Goal: Transaction & Acquisition: Purchase product/service

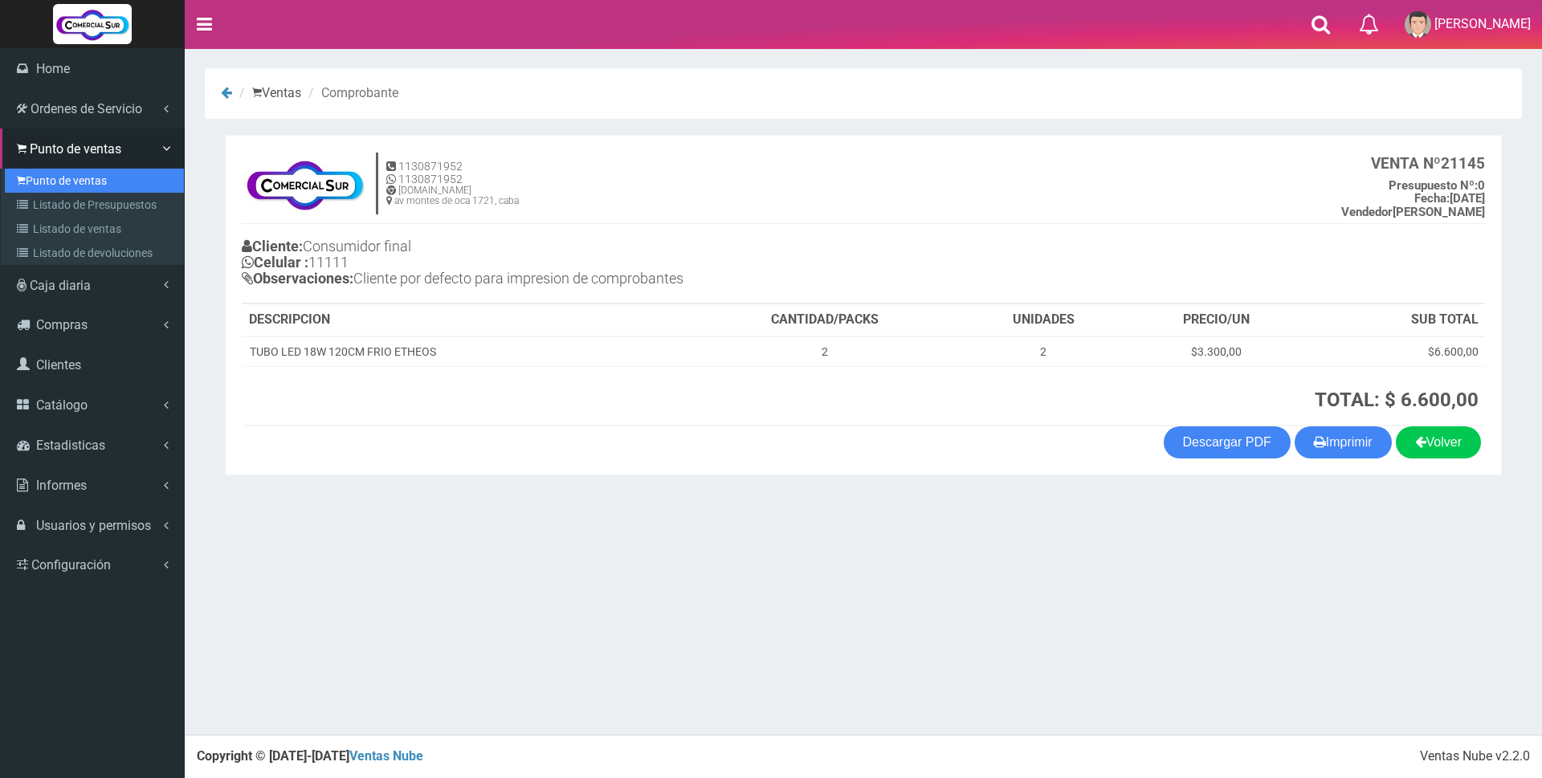
click at [35, 182] on link "Punto de ventas" at bounding box center [94, 181] width 179 height 24
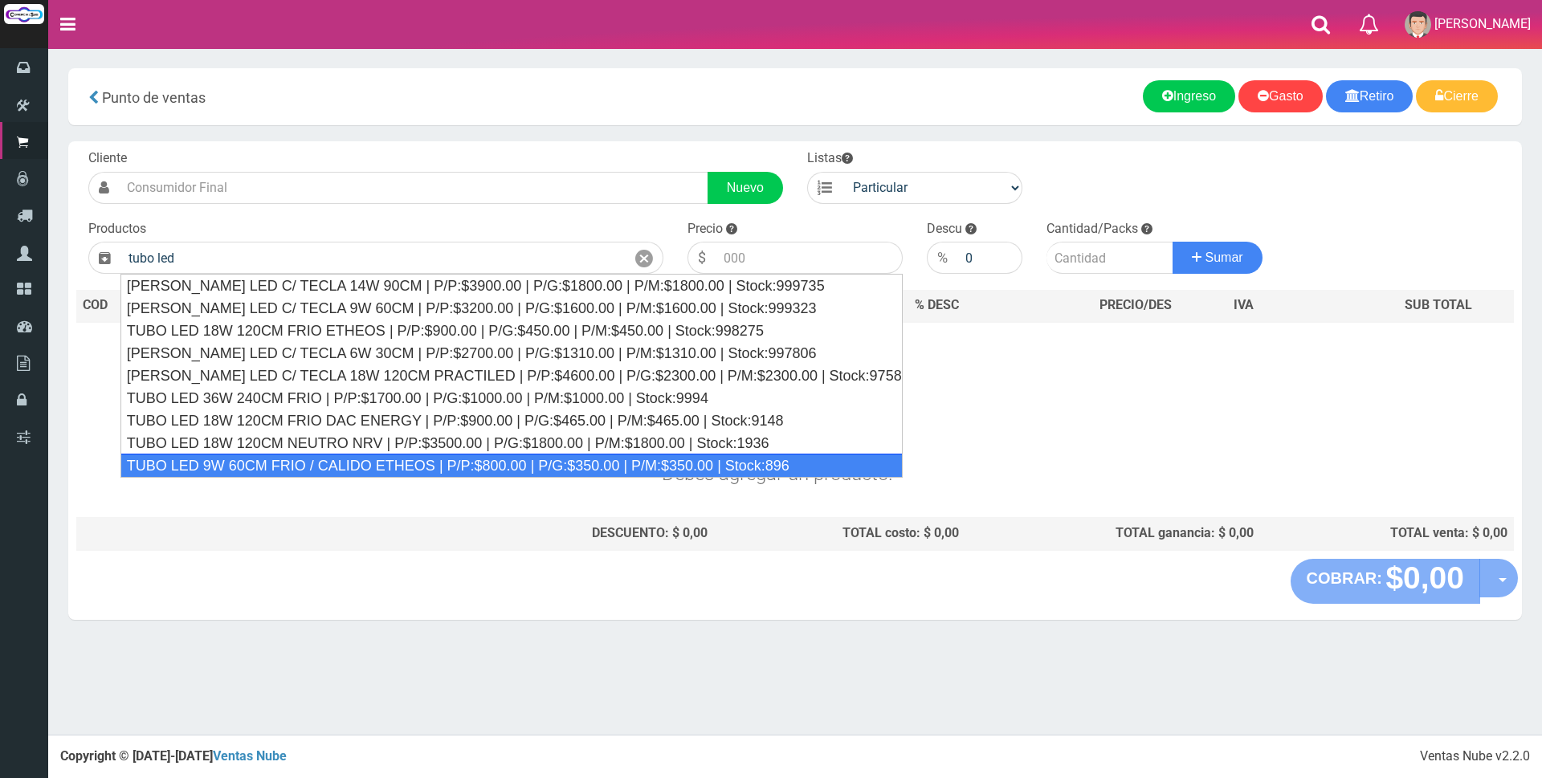
drag, startPoint x: 423, startPoint y: 461, endPoint x: 729, endPoint y: 312, distance: 340.2
click at [423, 460] on div "TUBO LED 9W 60CM FRIO / CALIDO ETHEOS | P/P:$800.00 | P/G:$350.00 | P/M:$350.00…" at bounding box center [511, 466] width 782 height 24
type input "TUBO LED 9W 60CM FRIO / CALIDO ETHEOS | P/P:$800.00 | P/G:$350.00 | P/M:$350.00…"
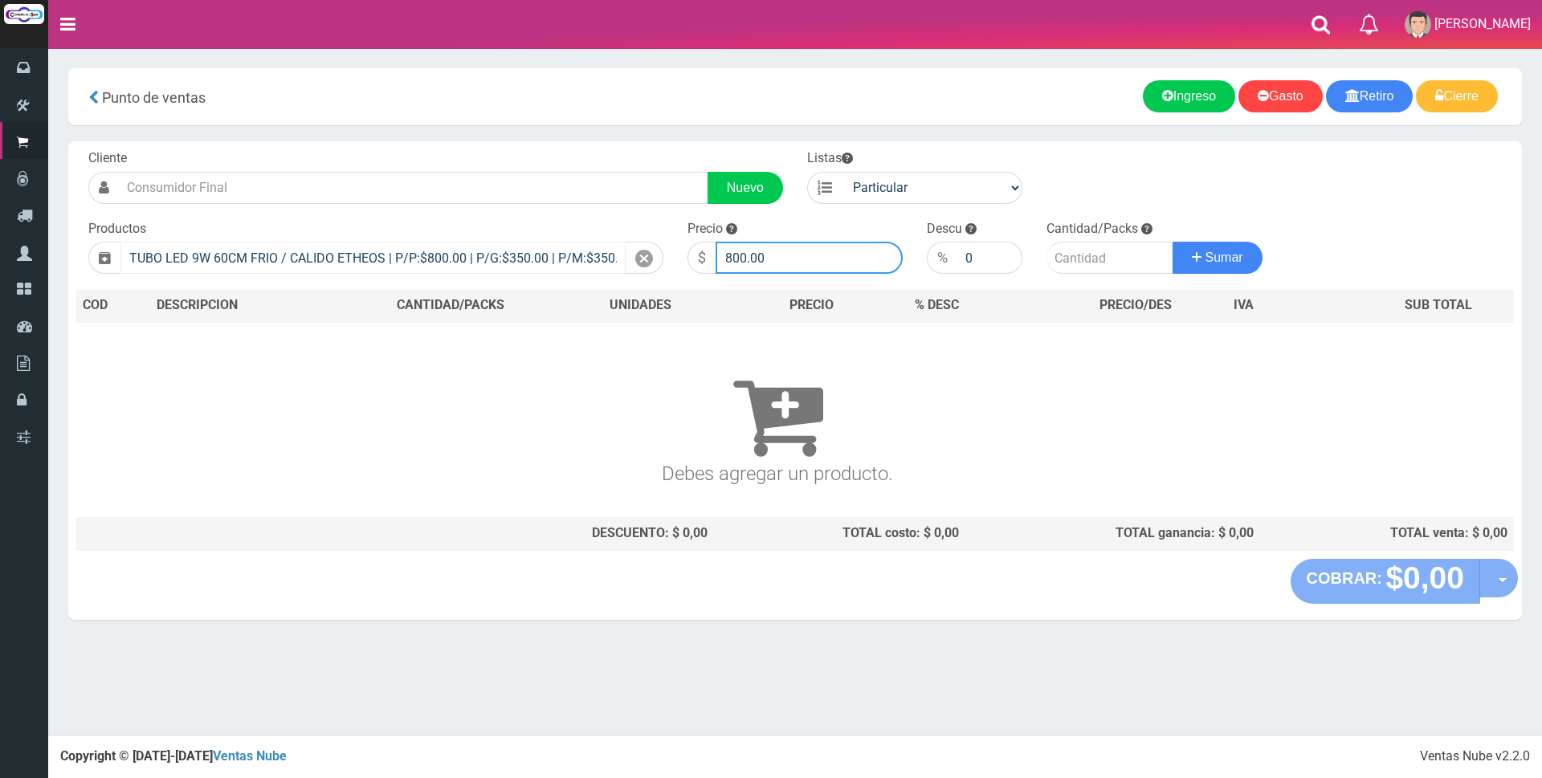
drag, startPoint x: 825, startPoint y: 256, endPoint x: 559, endPoint y: 247, distance: 266.0
click at [571, 149] on form "Cliente Nuevo Listas Particular Gremio Mayoristas" at bounding box center [795, 149] width 1438 height 0
type input "3000"
type input "2"
click at [1173, 242] on button "Sumar" at bounding box center [1218, 258] width 90 height 32
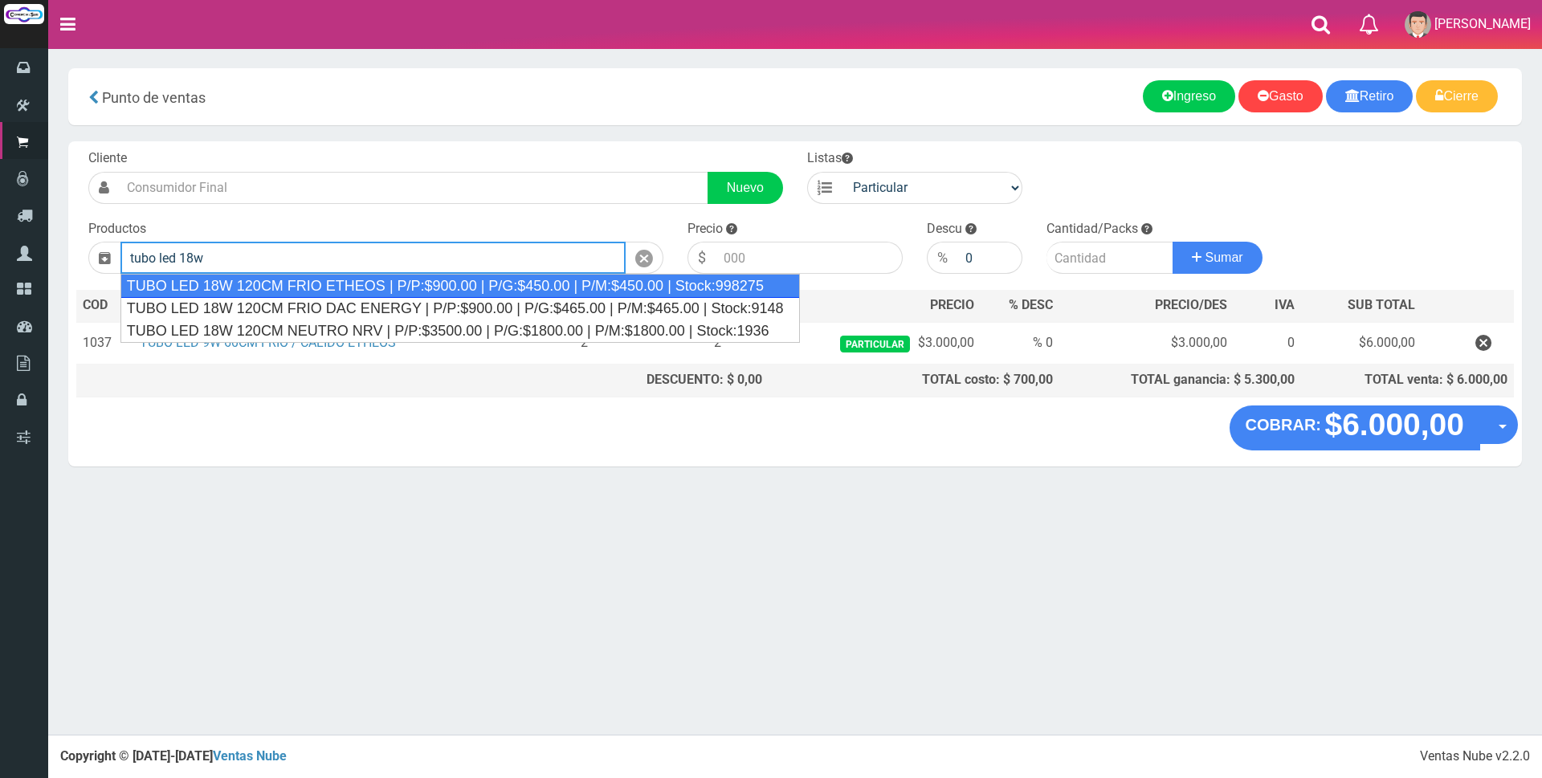
click at [406, 286] on div "TUBO LED 18W 120CM FRIO ETHEOS | P/P:$900.00 | P/G:$450.00 | P/M:$450.00 | Stoc…" at bounding box center [460, 286] width 680 height 24
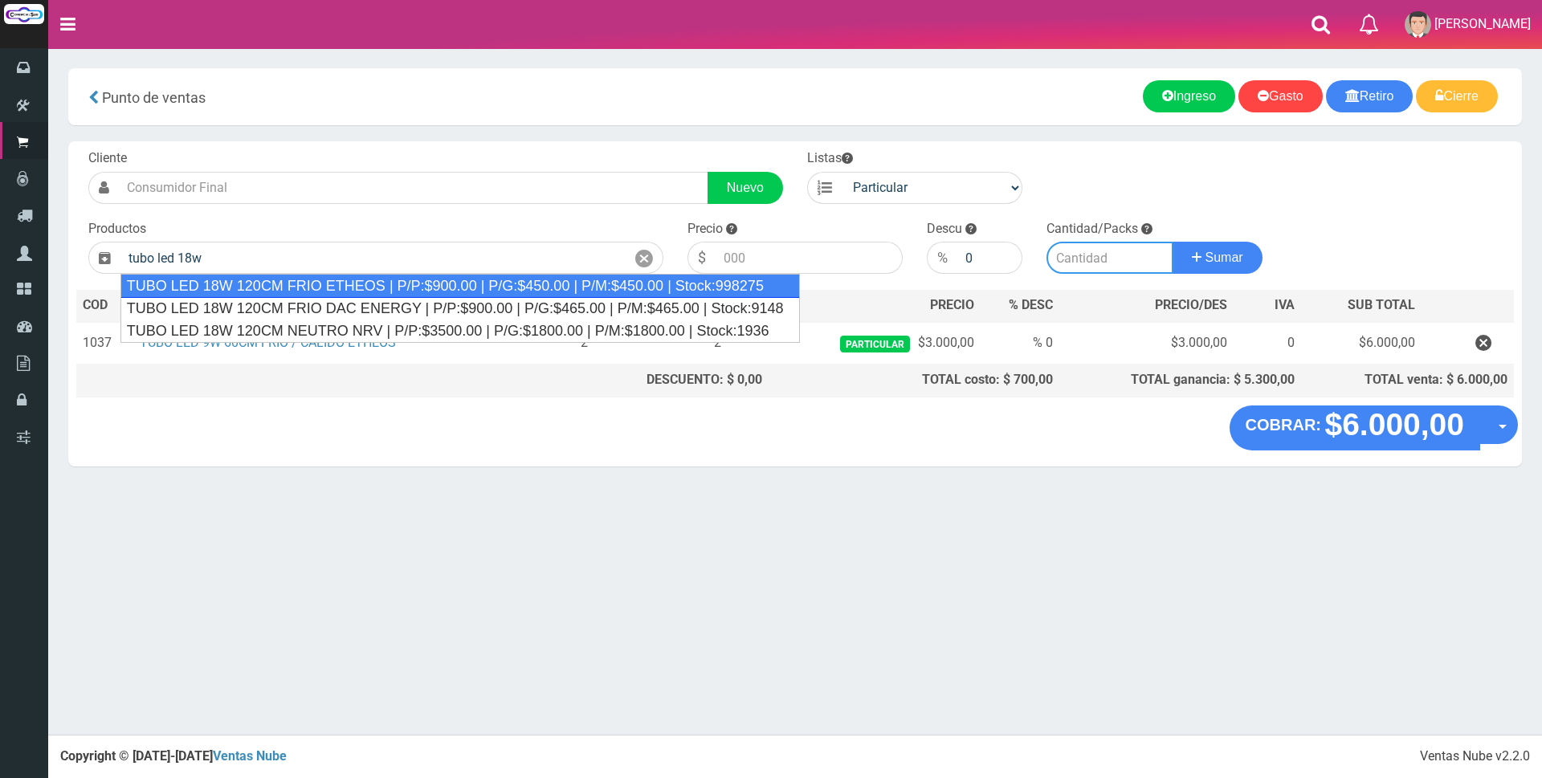
type input "TUBO LED 18W 120CM FRIO ETHEOS | P/P:$900.00 | P/G:$450.00 | P/M:$450.00 | Stoc…"
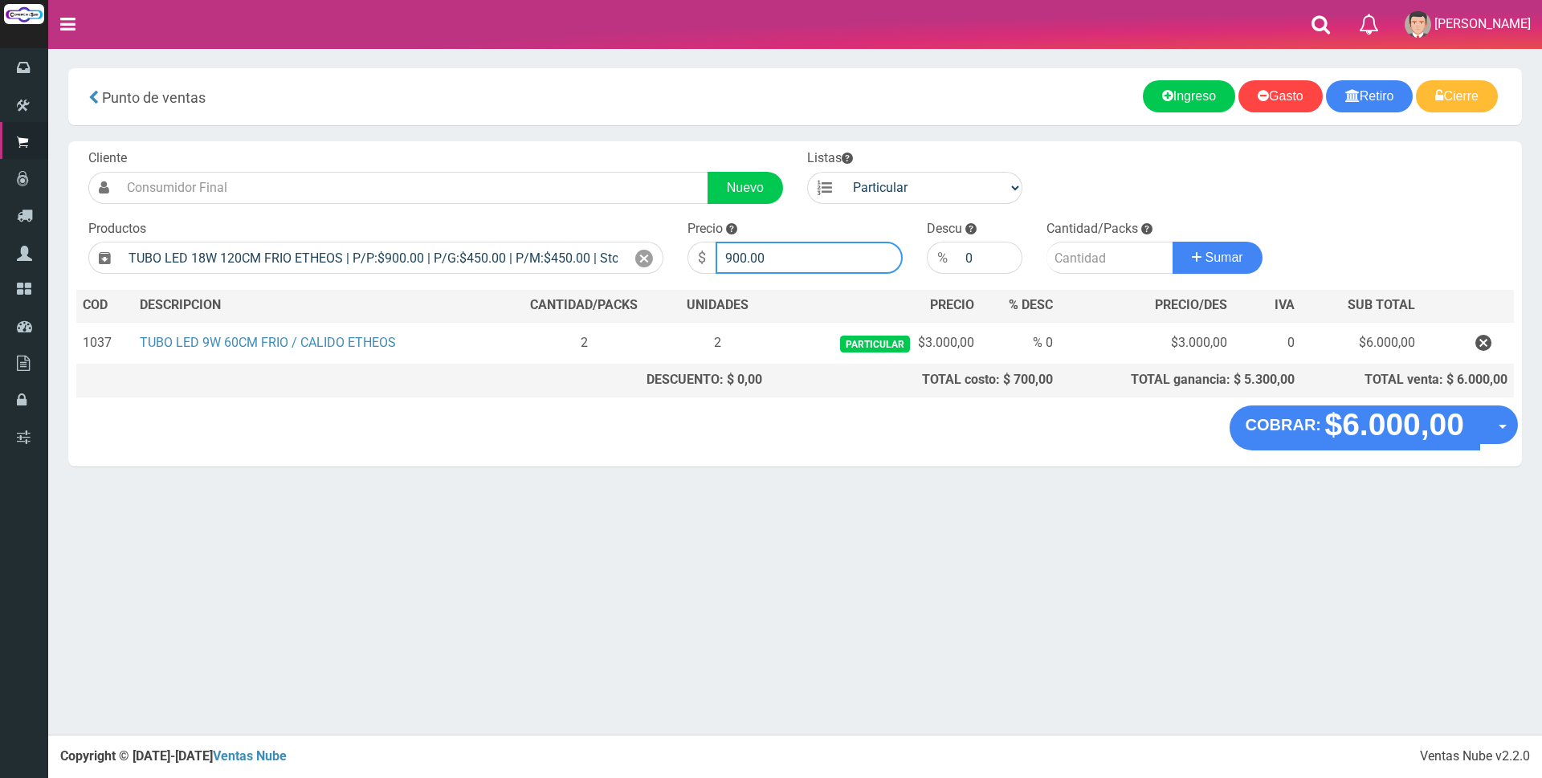
drag, startPoint x: 790, startPoint y: 244, endPoint x: 665, endPoint y: 253, distance: 125.6
click at [666, 149] on form "Cliente Nuevo Listas Particular Gremio Mayoristas" at bounding box center [795, 149] width 1438 height 0
type input "3200"
type input "2"
click at [1173, 242] on button "Sumar" at bounding box center [1218, 258] width 90 height 32
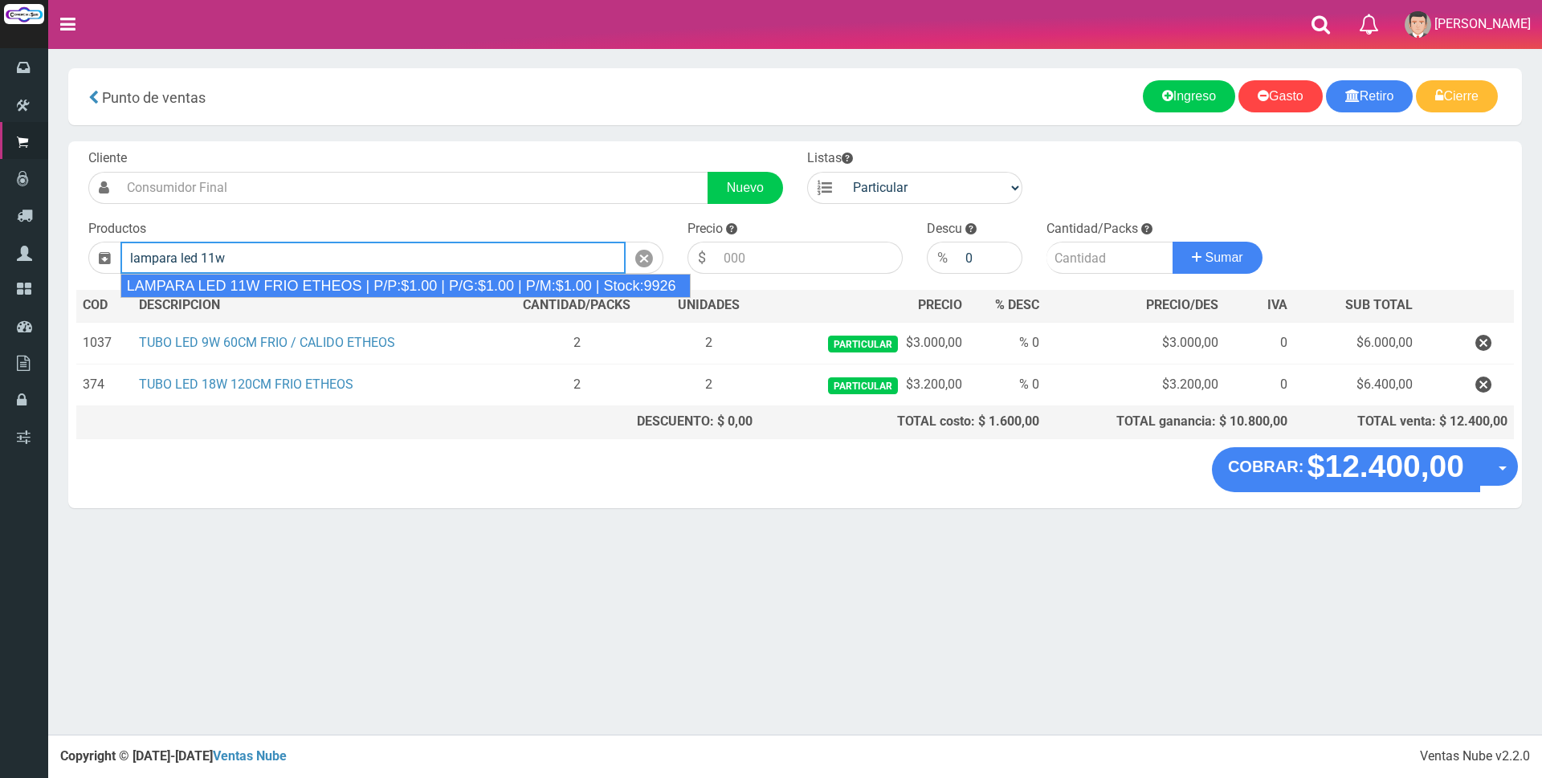
click at [349, 276] on div "LAMPARA LED 11W FRIO ETHEOS | P/P:$1.00 | P/G:$1.00 | P/M:$1.00 | Stock:9926" at bounding box center [405, 286] width 571 height 24
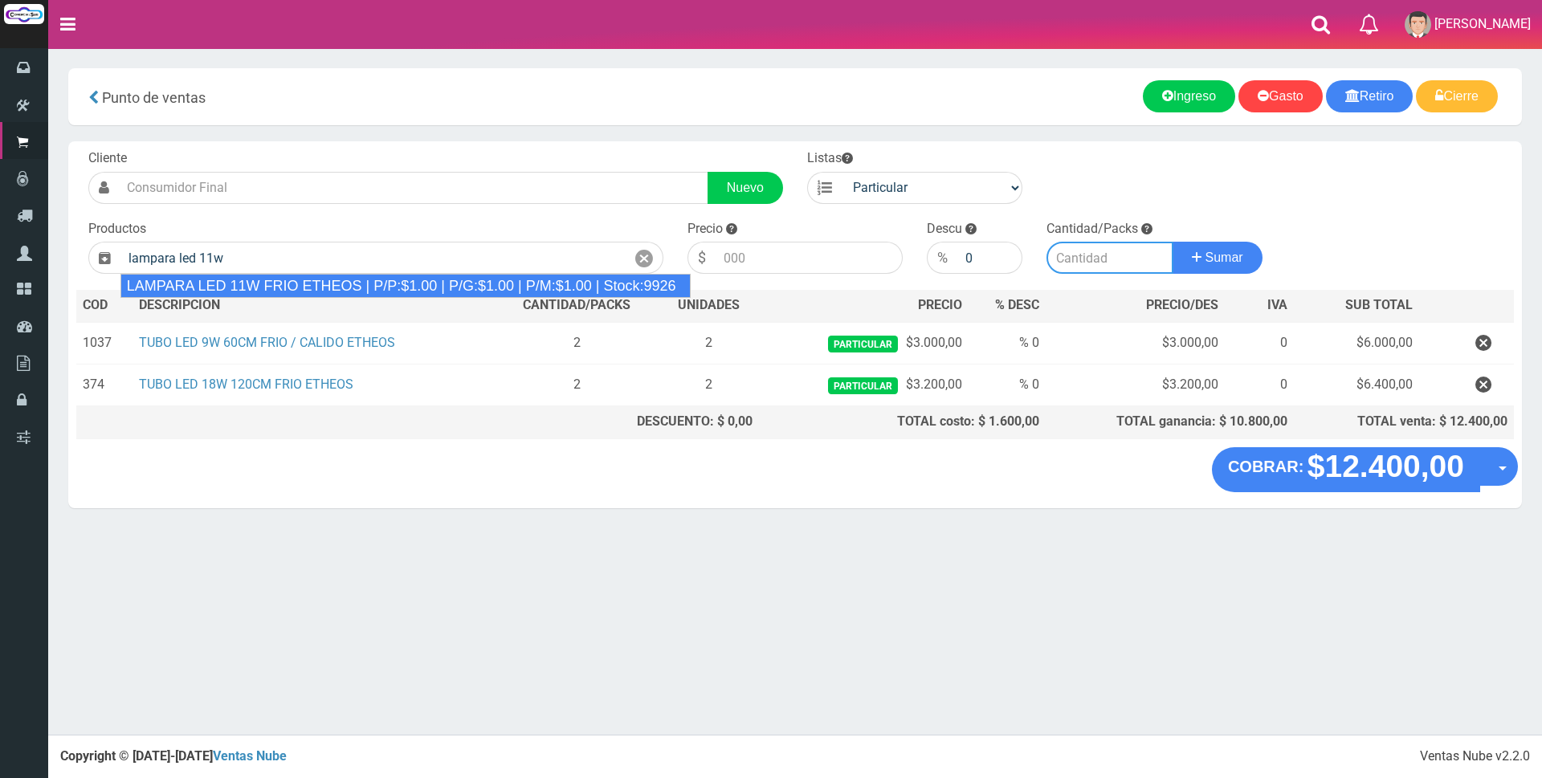
type input "LAMPARA LED 11W FRIO ETHEOS | P/P:$1.00 | P/G:$1.00 | P/M:$1.00 | Stock:9926"
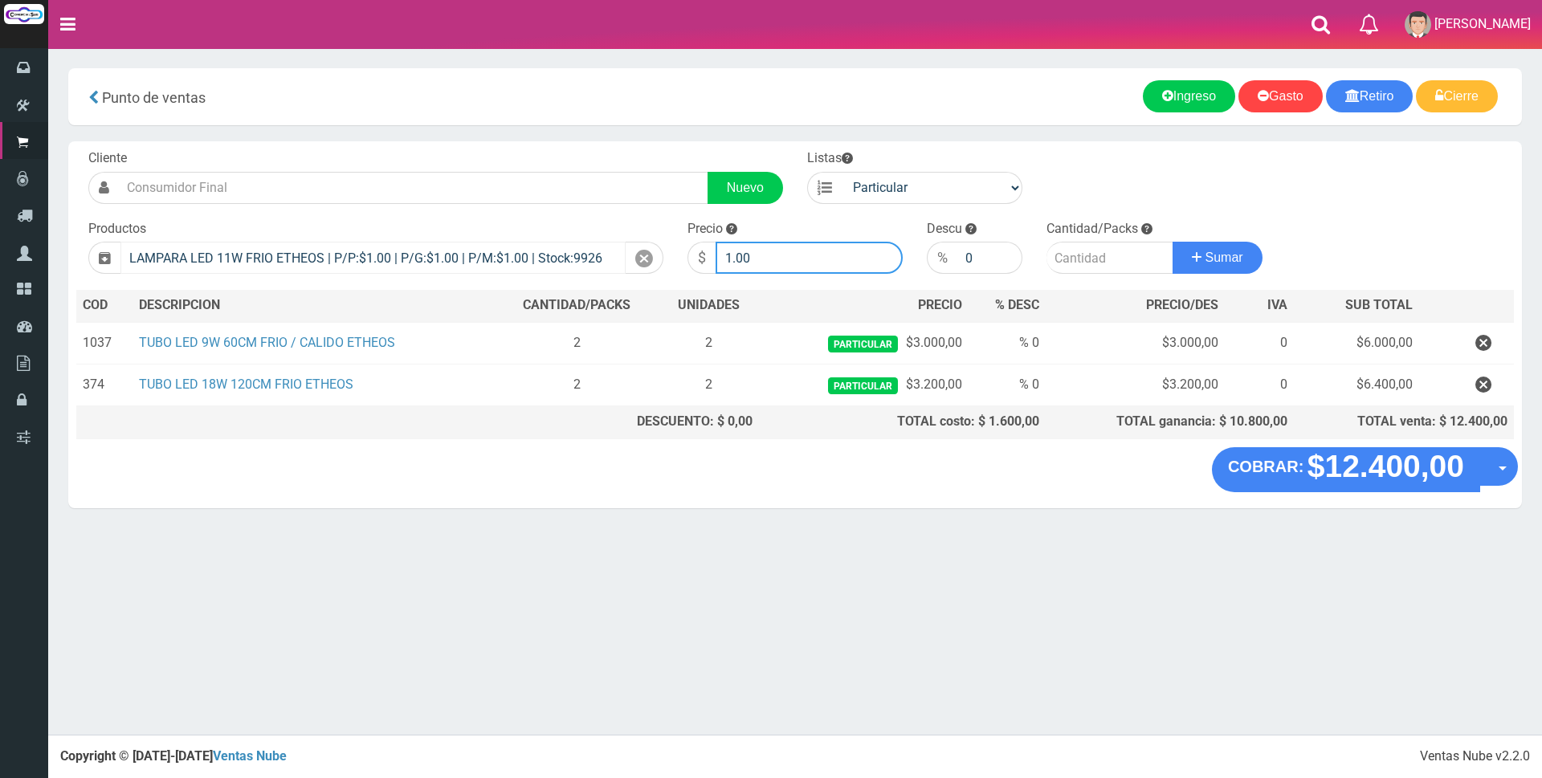
drag, startPoint x: 771, startPoint y: 257, endPoint x: 514, endPoint y: 243, distance: 257.4
click at [517, 149] on form "Cliente Nuevo Listas Particular Gremio Mayoristas" at bounding box center [795, 149] width 1438 height 0
type input "2300"
type input "2"
click at [1173, 242] on button "Sumar" at bounding box center [1218, 258] width 90 height 32
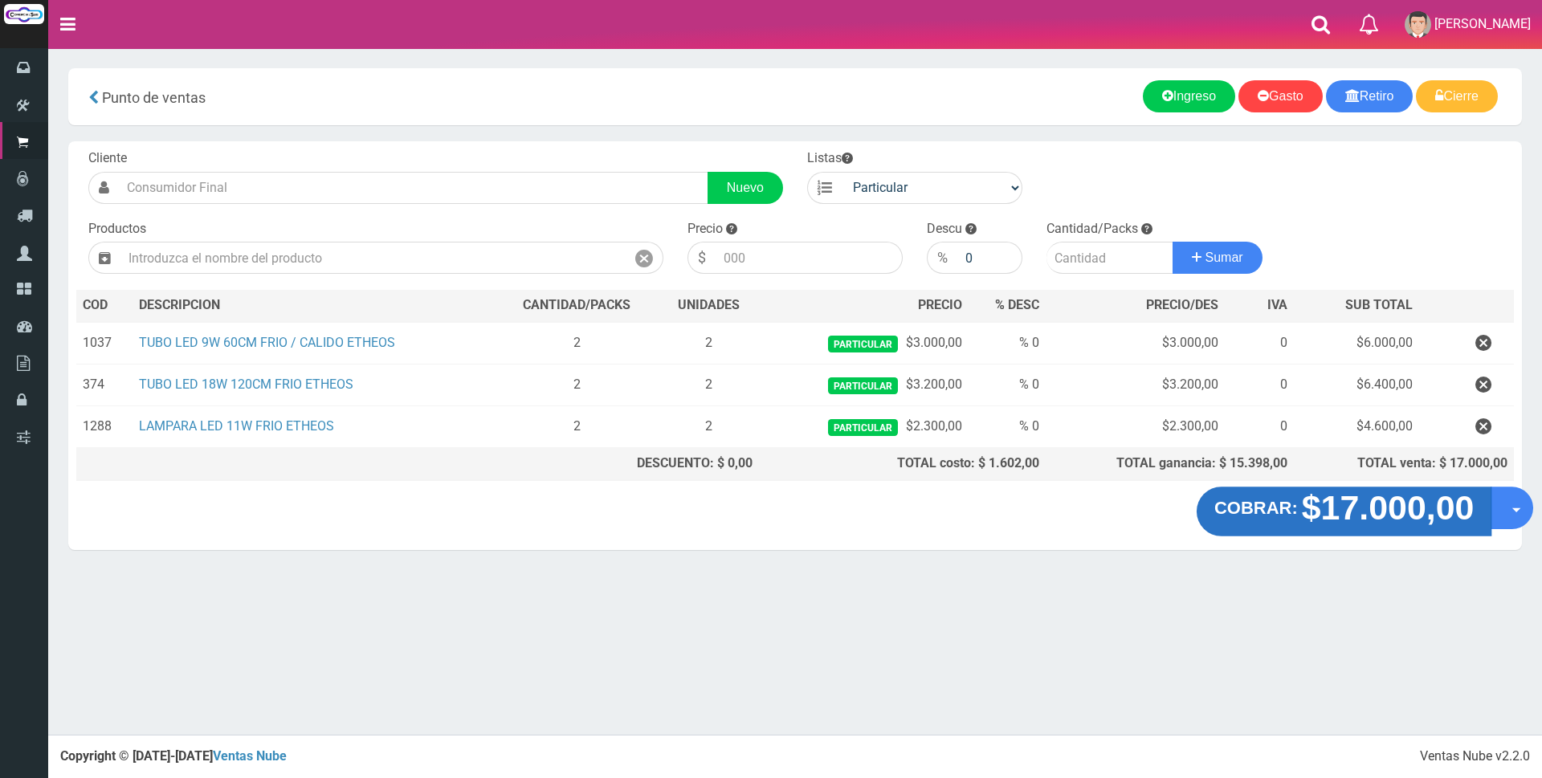
click at [1338, 521] on strong "$17.000,00" at bounding box center [1388, 508] width 173 height 38
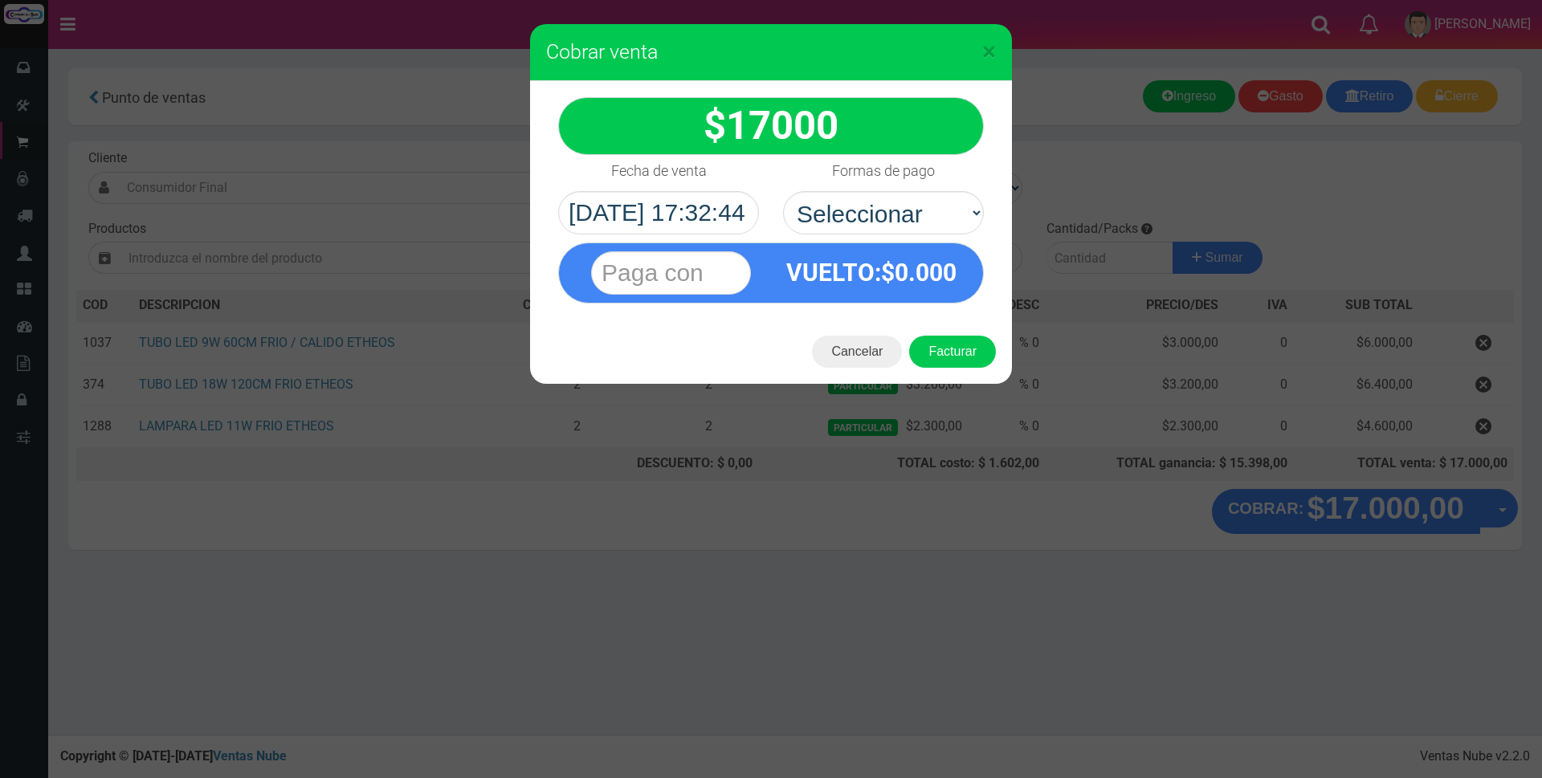
click at [917, 214] on select "Seleccionar Efectivo Tarjeta de Crédito Depósito Débito" at bounding box center [883, 212] width 201 height 43
select select "Tarjeta de Crédito"
click at [783, 191] on select "Seleccionar Efectivo Tarjeta de Crédito Depósito Débito" at bounding box center [883, 212] width 201 height 43
click at [664, 270] on input "text" at bounding box center [671, 272] width 160 height 43
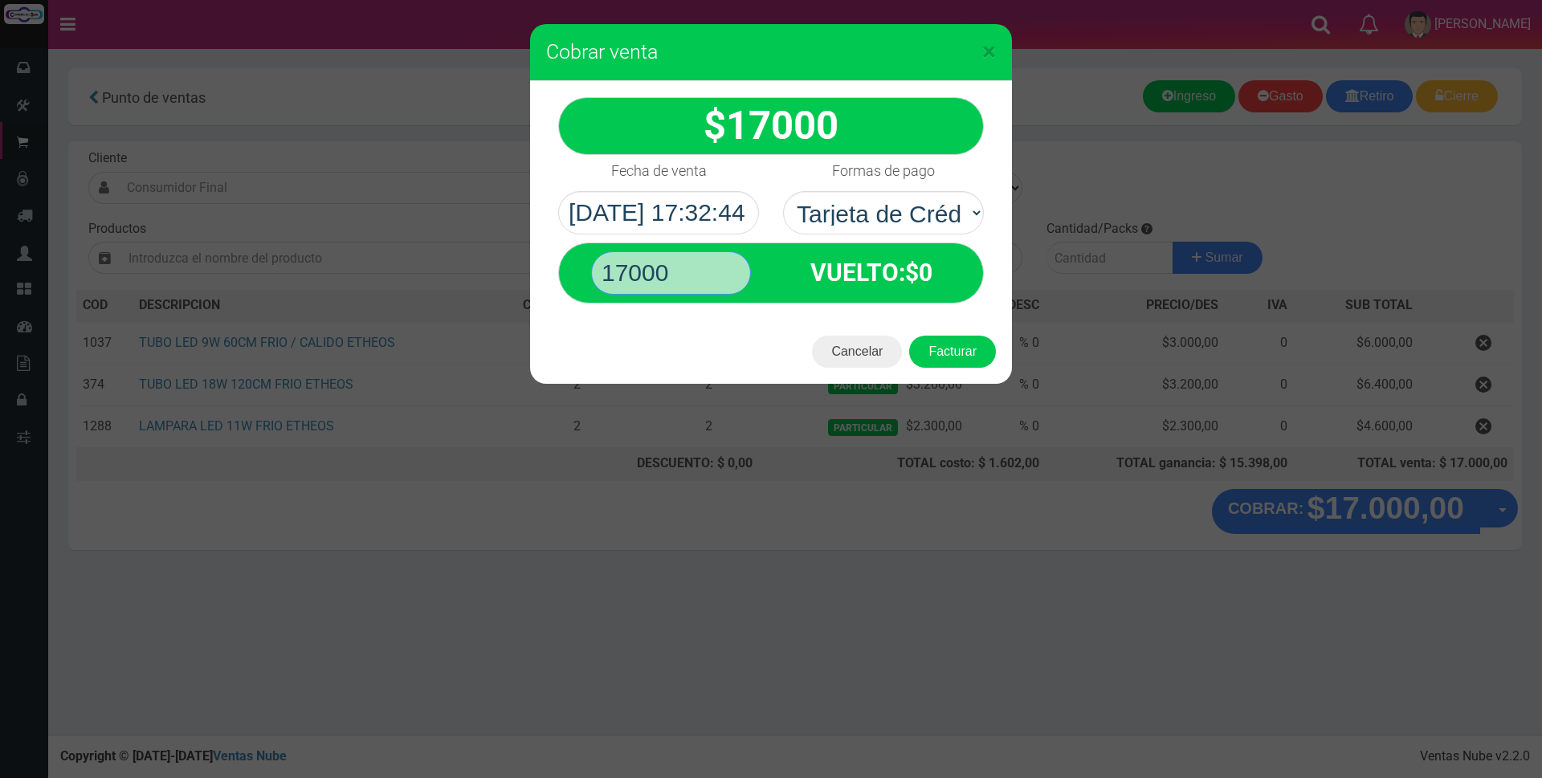
type input "17000"
click at [909, 336] on button "Facturar" at bounding box center [952, 352] width 87 height 32
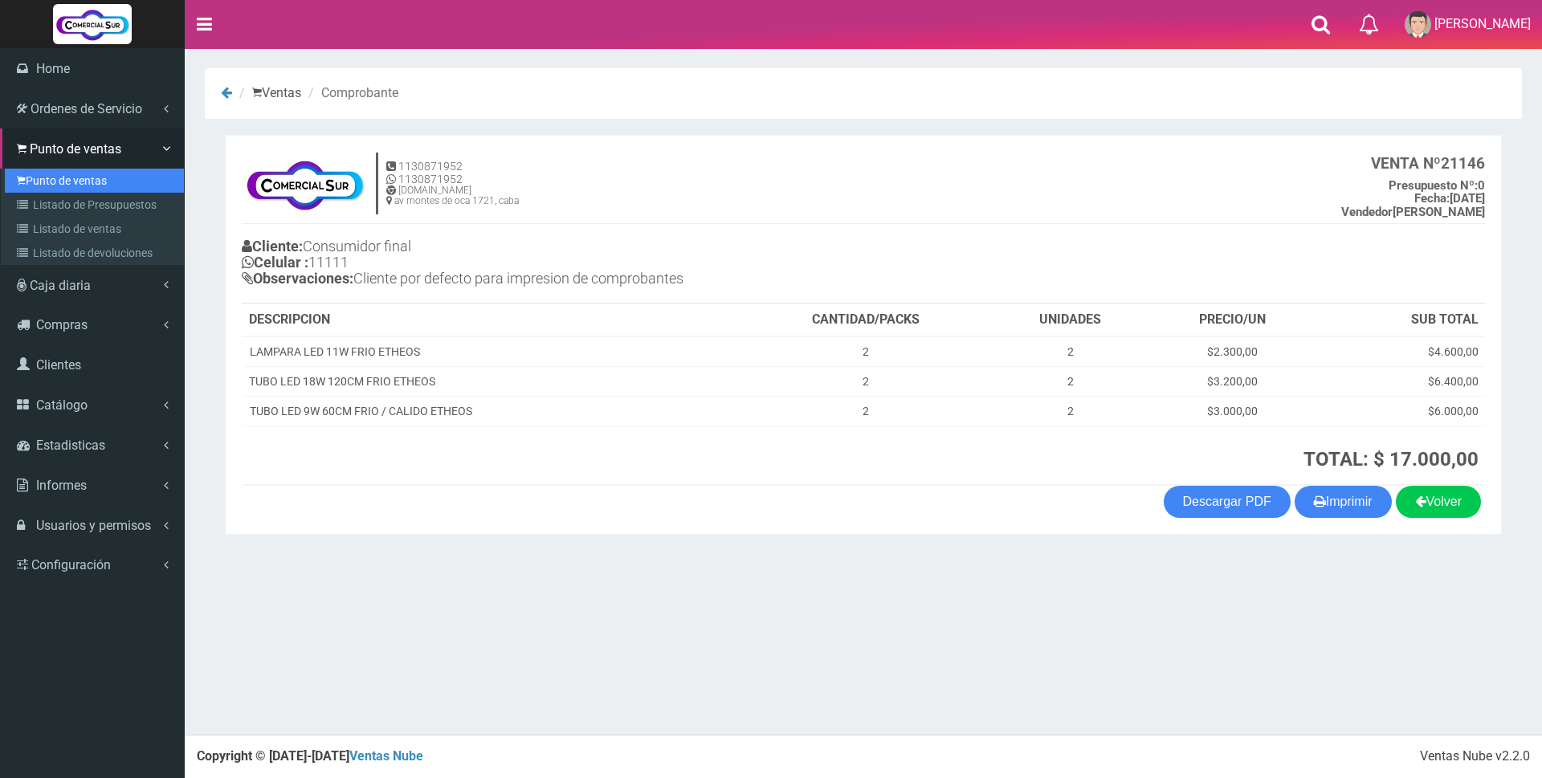
click at [62, 189] on link "Punto de ventas" at bounding box center [94, 181] width 179 height 24
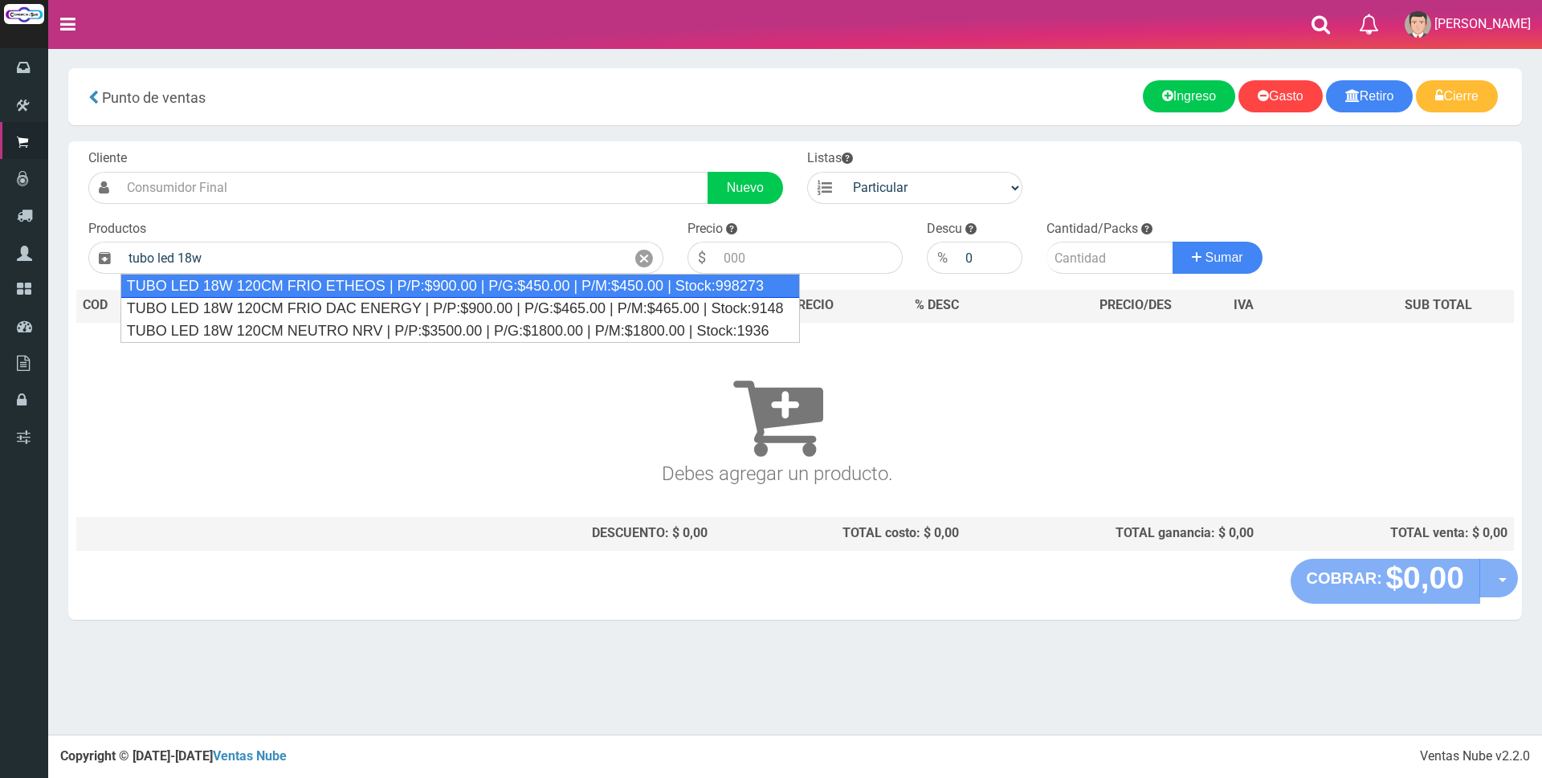
click at [335, 289] on div "TUBO LED 18W 120CM FRIO ETHEOS | P/P:$900.00 | P/G:$450.00 | P/M:$450.00 | Stoc…" at bounding box center [460, 286] width 680 height 24
type input "TUBO LED 18W 120CM FRIO ETHEOS | P/P:$900.00 | P/G:$450.00 | P/M:$450.00 | Stoc…"
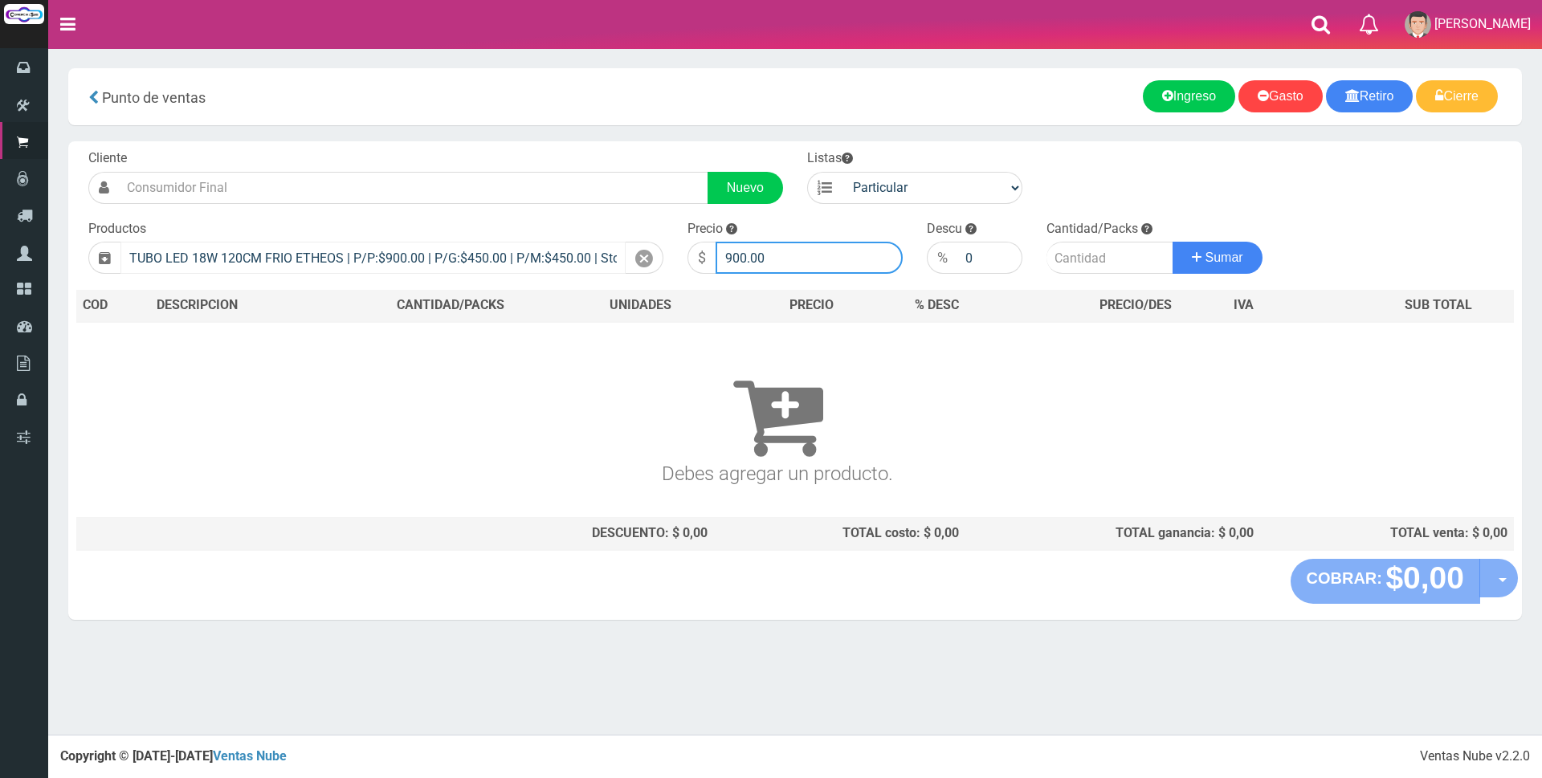
drag, startPoint x: 800, startPoint y: 252, endPoint x: 522, endPoint y: 249, distance: 278.0
click at [522, 149] on form "Cliente Nuevo Listas Particular Gremio Mayoristas" at bounding box center [795, 149] width 1438 height 0
type input "3200"
type input "2"
click at [1173, 242] on button "Sumar" at bounding box center [1218, 258] width 90 height 32
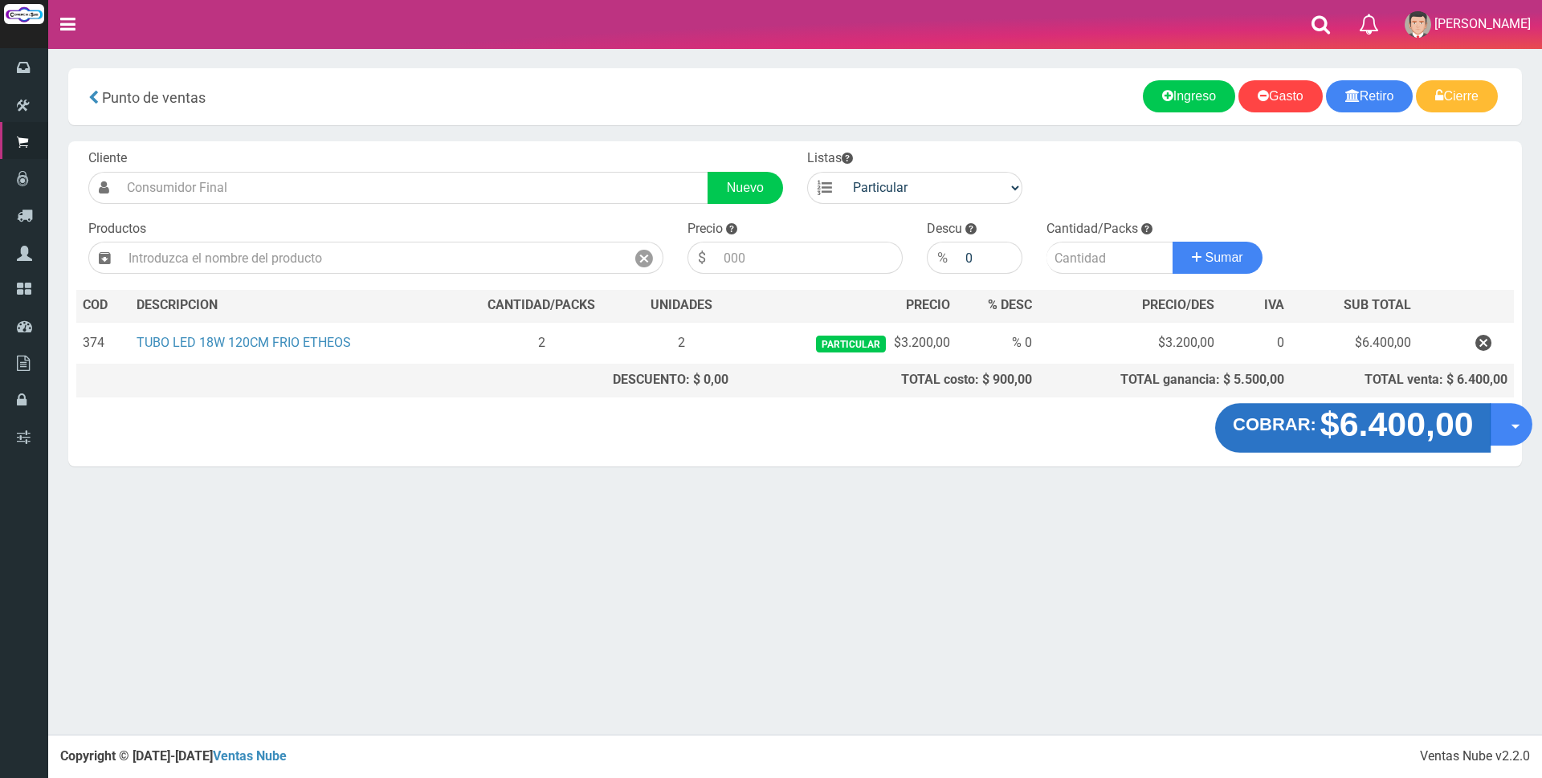
click at [1390, 433] on strong "$6.400,00" at bounding box center [1396, 425] width 153 height 38
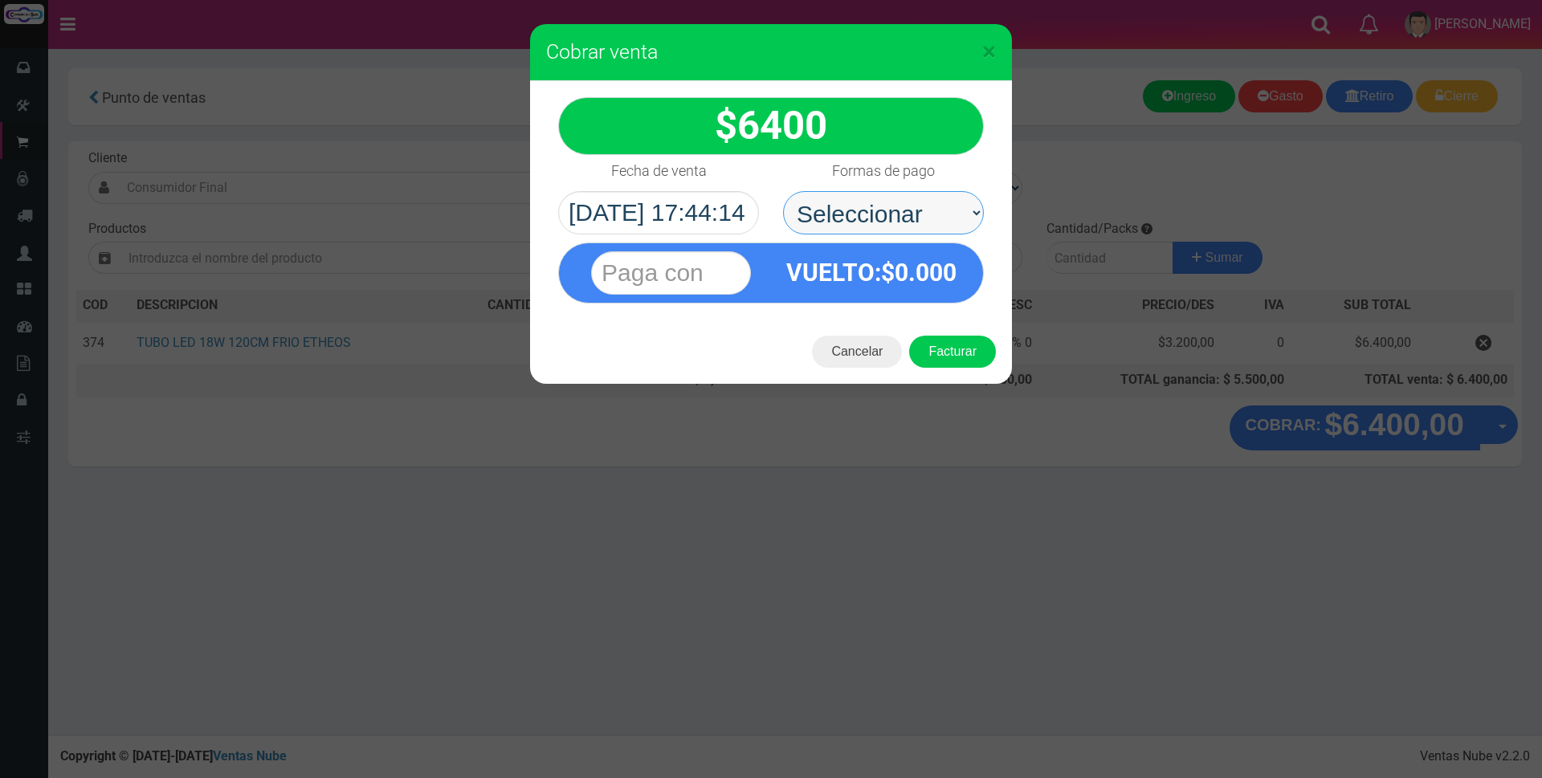
click at [825, 204] on select "Seleccionar Efectivo Tarjeta de Crédito Depósito Débito" at bounding box center [883, 212] width 201 height 43
select select "Efectivo"
click at [783, 191] on select "Seleccionar Efectivo Tarjeta de Crédito Depósito Débito" at bounding box center [883, 212] width 201 height 43
click at [744, 272] on input "text" at bounding box center [671, 272] width 160 height 43
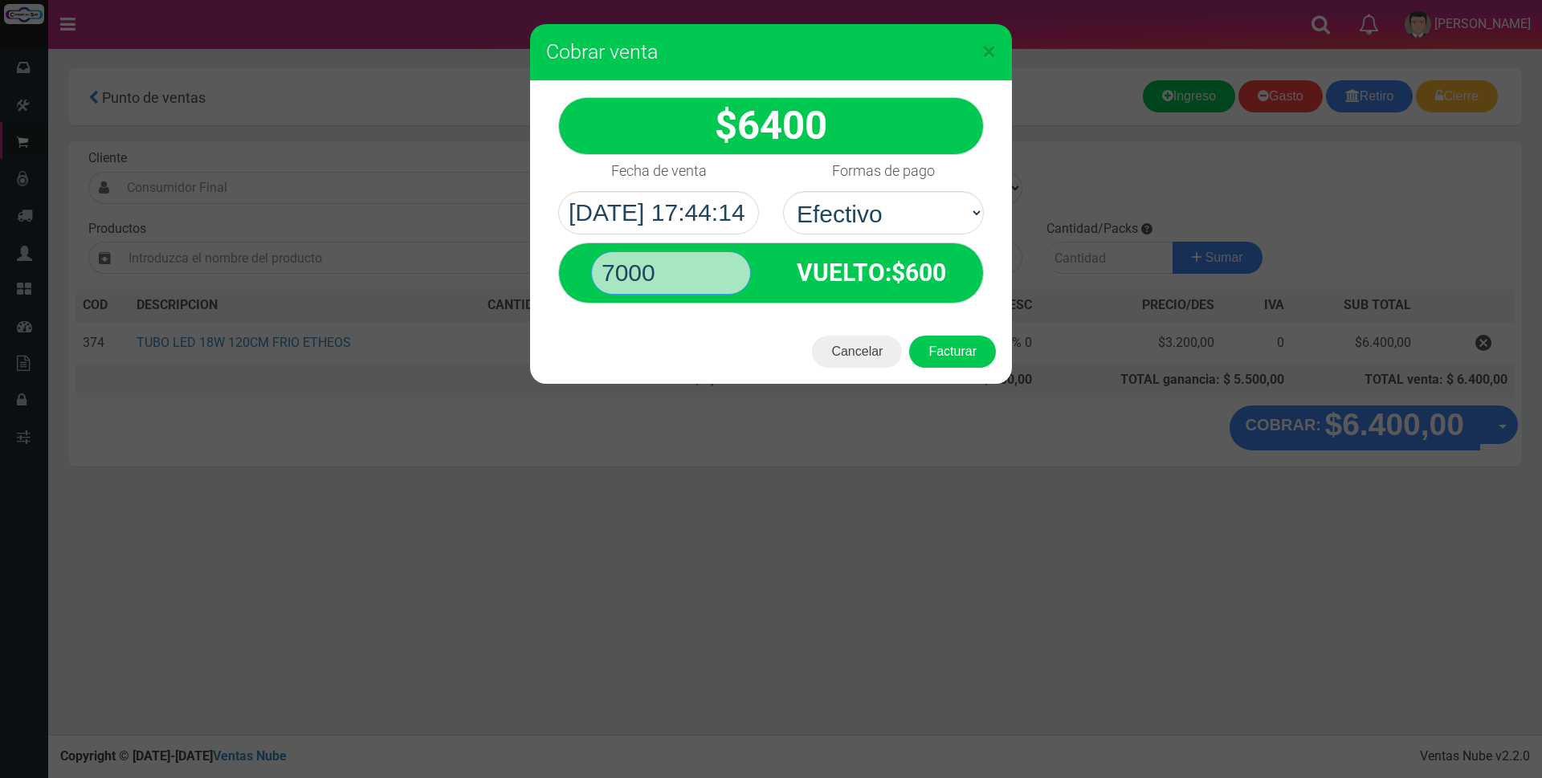
click at [604, 272] on input "7000" at bounding box center [671, 272] width 160 height 43
drag, startPoint x: 665, startPoint y: 271, endPoint x: 536, endPoint y: 264, distance: 129.5
click at [536, 264] on div "6400 7000" at bounding box center [771, 200] width 482 height 239
type input "6400"
click at [909, 336] on button "Facturar" at bounding box center [952, 352] width 87 height 32
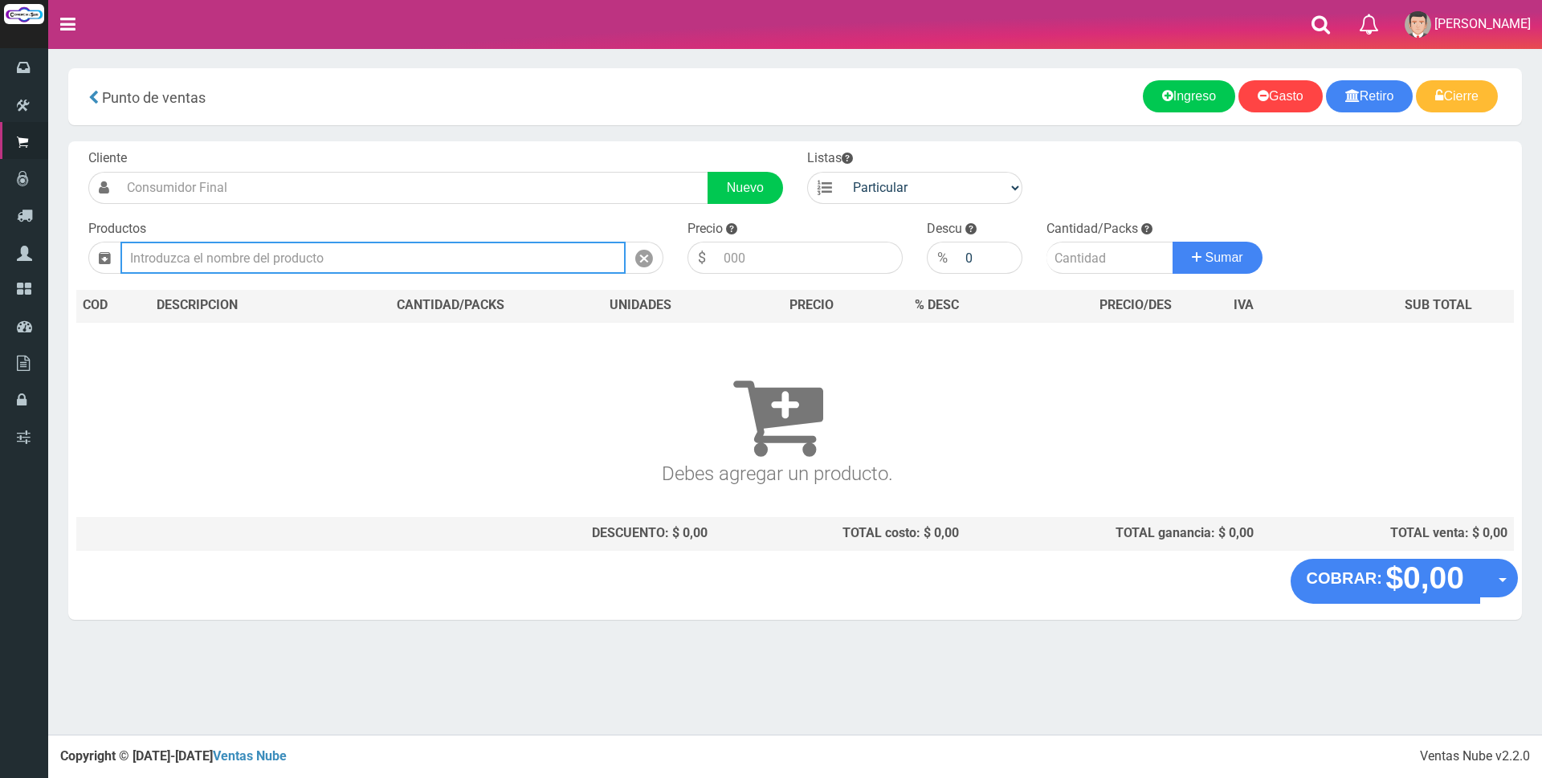
click at [439, 267] on input "text" at bounding box center [372, 258] width 505 height 32
